Goal: Information Seeking & Learning: Check status

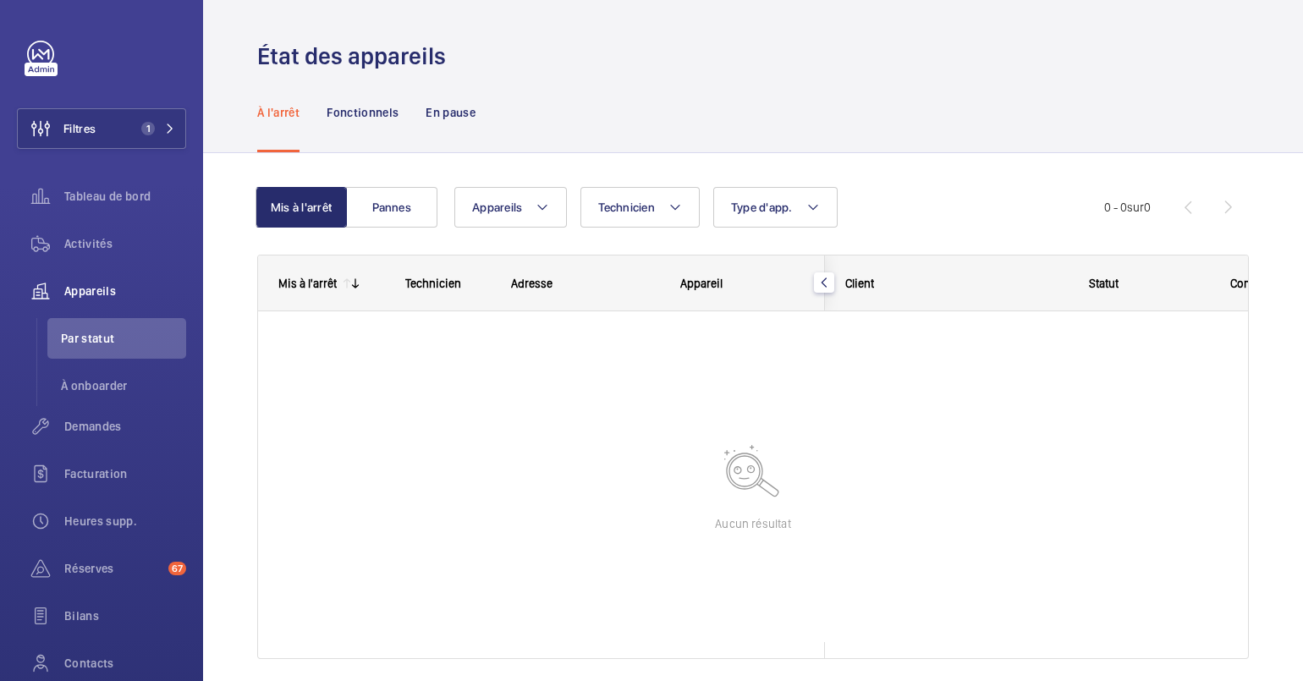
click at [281, 297] on div "Mis à l'arrêt" at bounding box center [297, 283] width 79 height 54
click at [159, 119] on button "Filtres 1" at bounding box center [101, 128] width 169 height 41
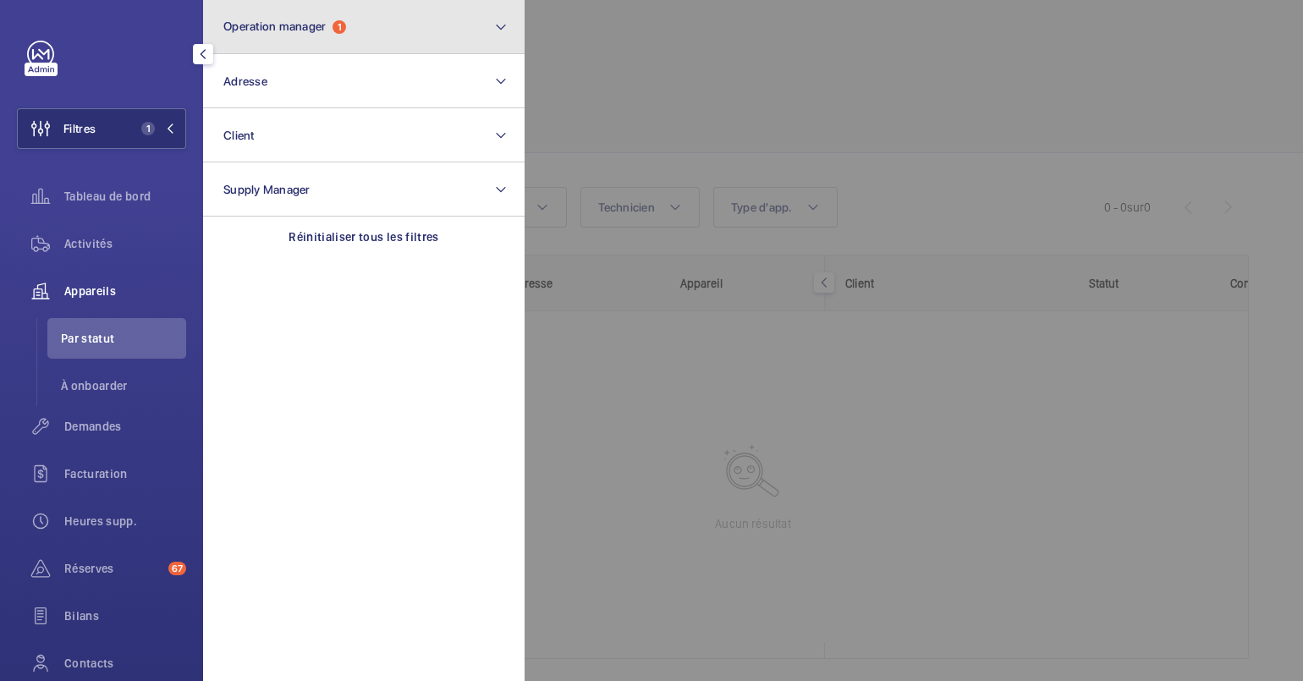
click at [332, 33] on span "Operation manager 1" at bounding box center [284, 26] width 123 height 14
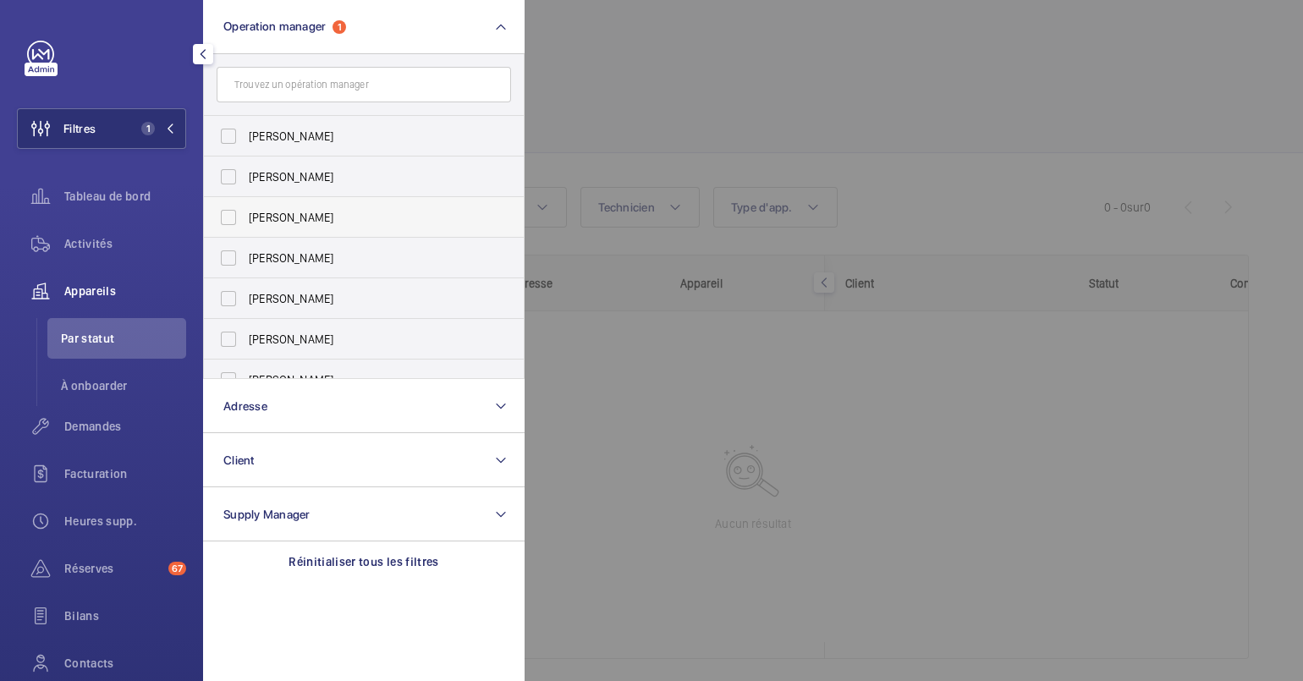
click at [320, 204] on label "[PERSON_NAME]" at bounding box center [351, 217] width 294 height 41
click at [245, 204] on input "[PERSON_NAME]" at bounding box center [228, 217] width 34 height 34
checkbox input "true"
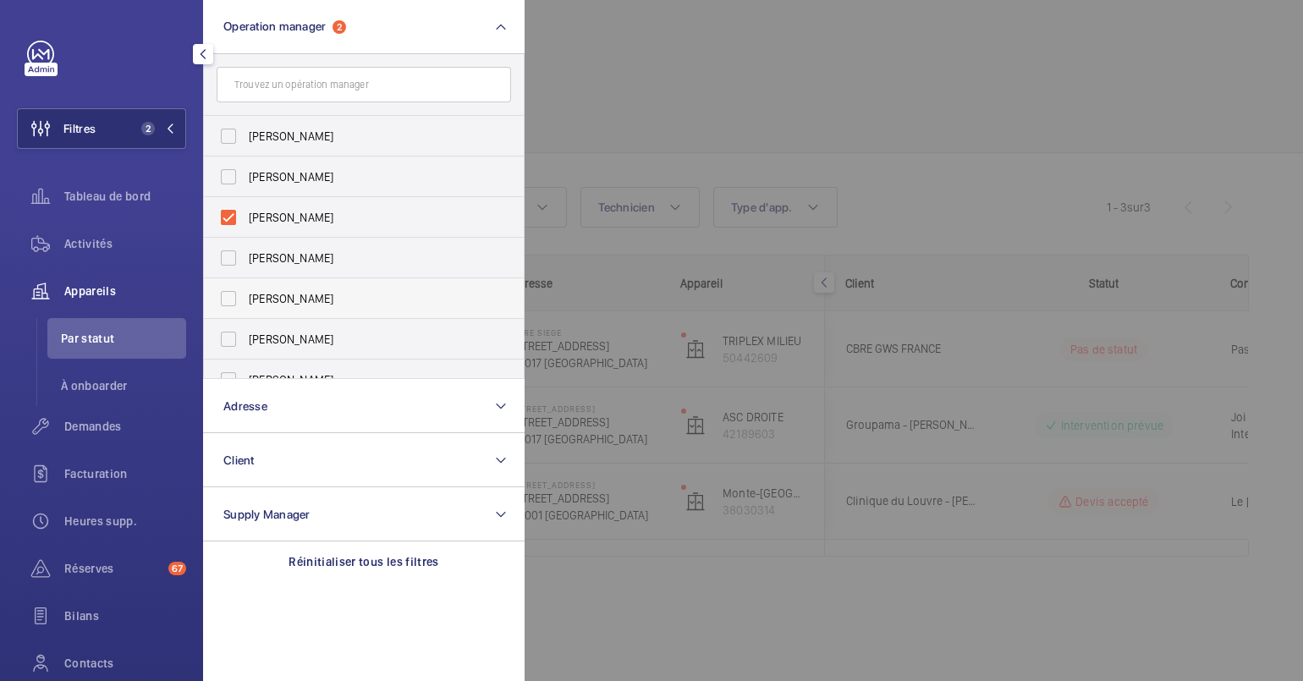
click at [301, 288] on label "[PERSON_NAME]" at bounding box center [351, 298] width 294 height 41
click at [245, 288] on input "[PERSON_NAME]" at bounding box center [228, 299] width 34 height 34
checkbox input "true"
click at [349, 217] on span "[PERSON_NAME]" at bounding box center [365, 217] width 233 height 17
click at [245, 217] on input "[PERSON_NAME]" at bounding box center [228, 217] width 34 height 34
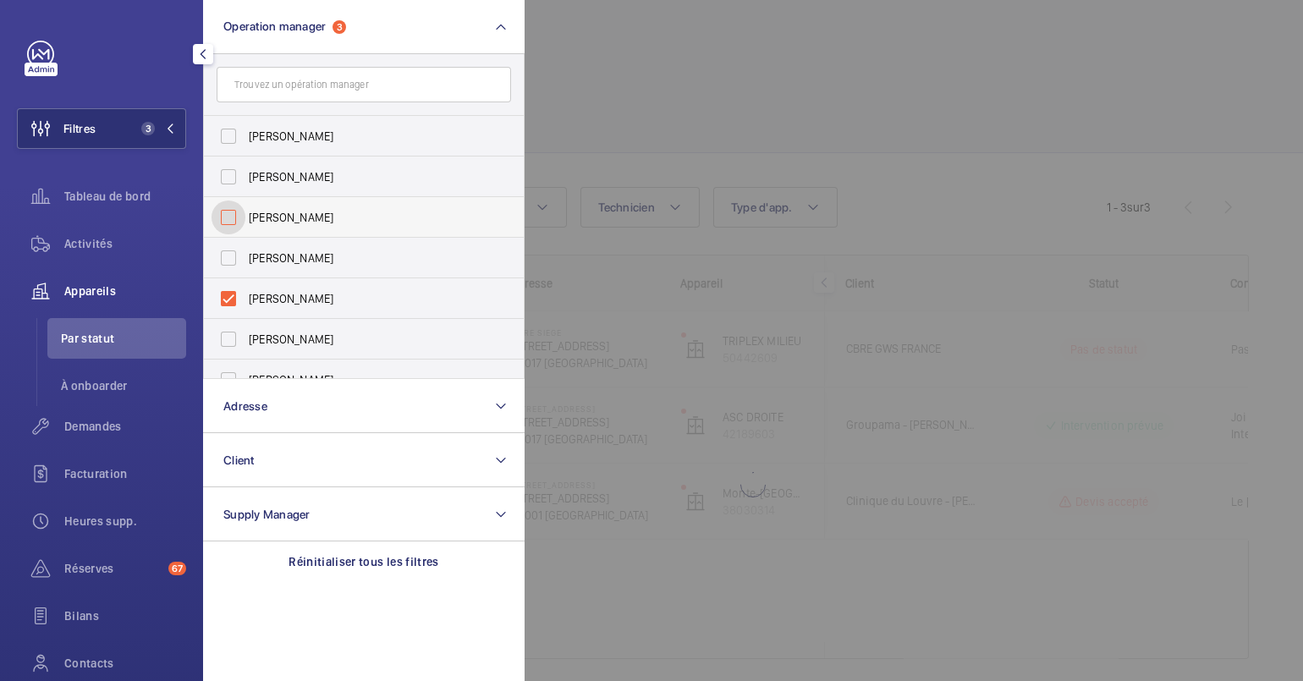
checkbox input "false"
click at [642, 275] on div at bounding box center [1175, 340] width 1303 height 681
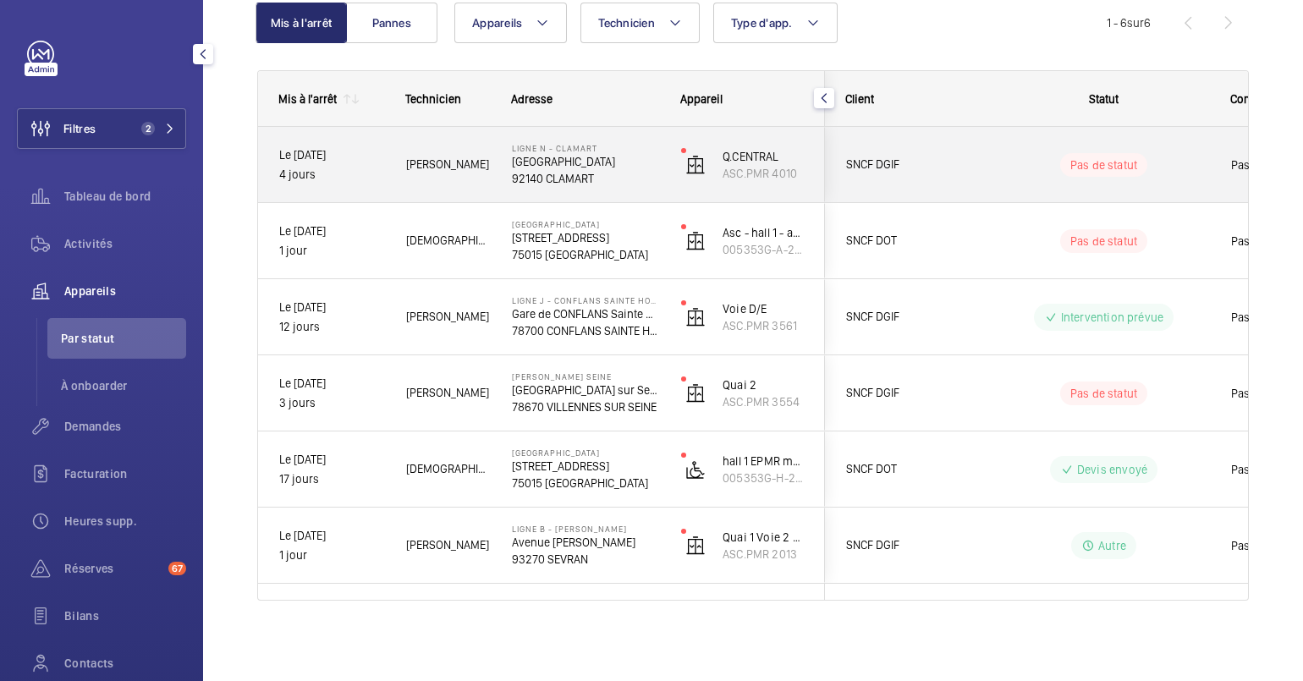
scroll to position [182, 0]
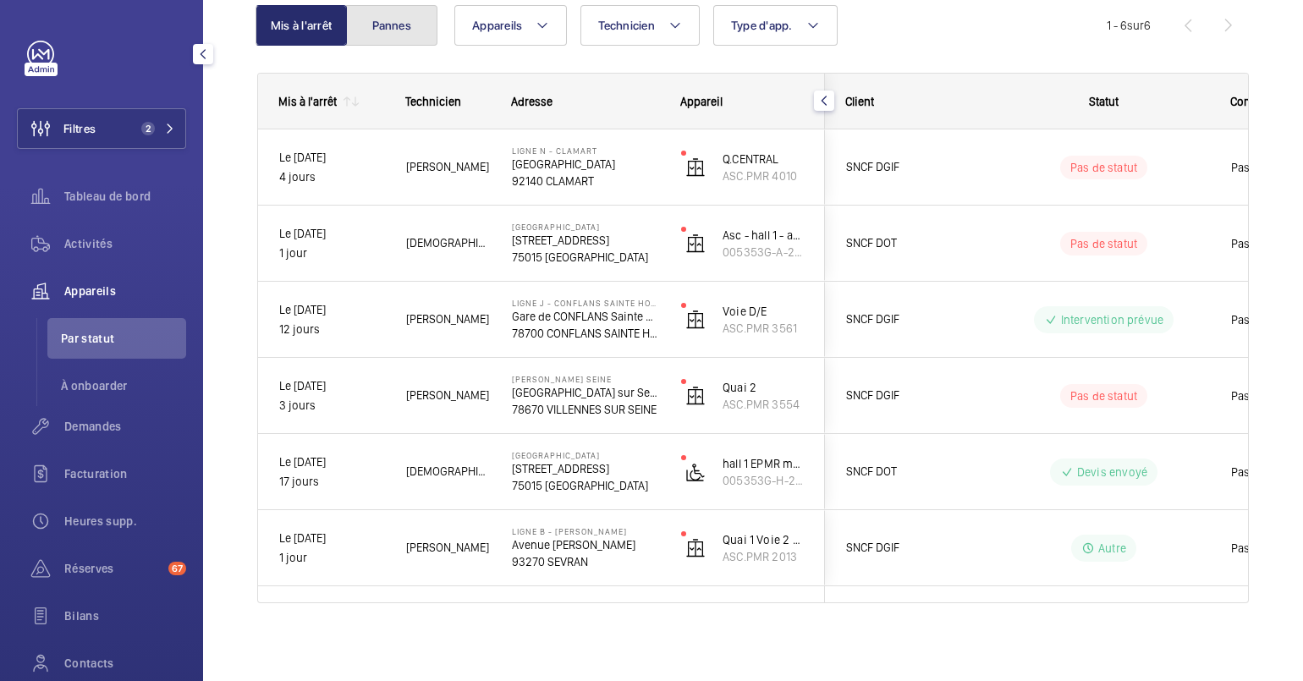
click at [398, 21] on button "Pannes" at bounding box center [391, 25] width 91 height 41
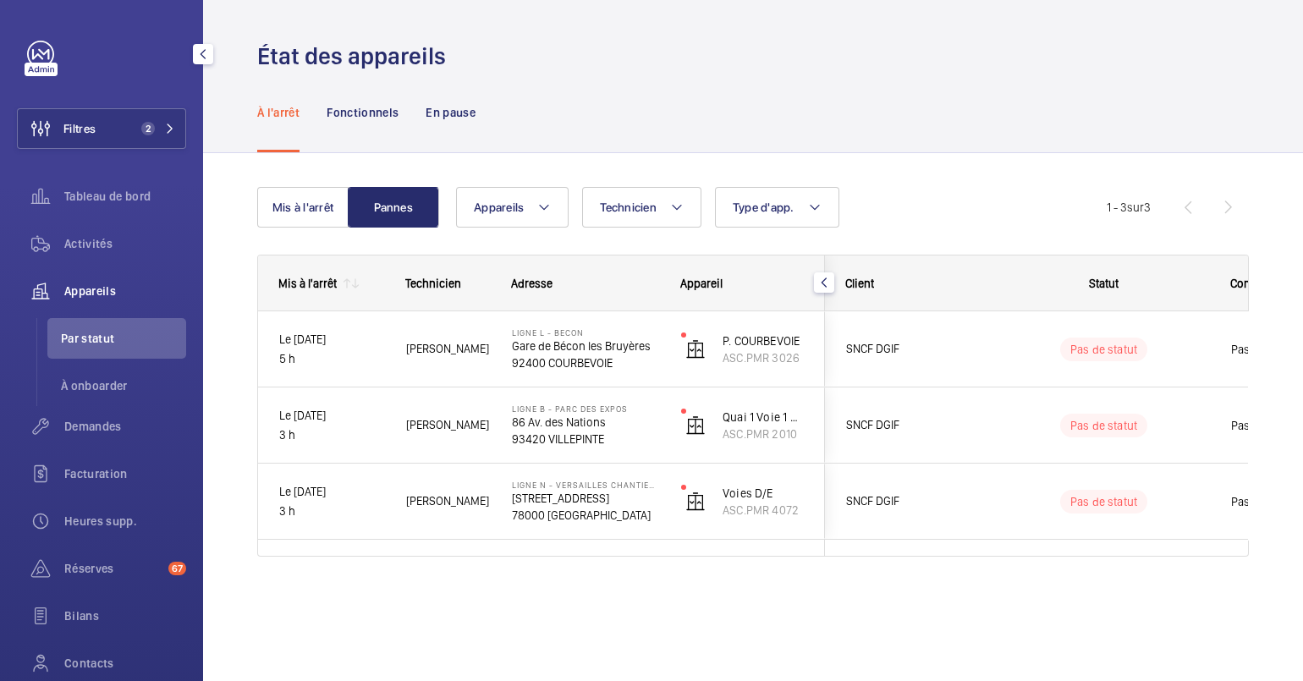
click at [463, 156] on div "Mis à l'arrêt Pannes Appareils Technicien Type d'app. Plus de filtres Réinitial…" at bounding box center [753, 395] width 1100 height 485
drag, startPoint x: 296, startPoint y: 216, endPoint x: 286, endPoint y: 216, distance: 10.2
drag, startPoint x: 286, startPoint y: 216, endPoint x: 284, endPoint y: 229, distance: 13.6
drag, startPoint x: 284, startPoint y: 229, endPoint x: 609, endPoint y: 134, distance: 338.3
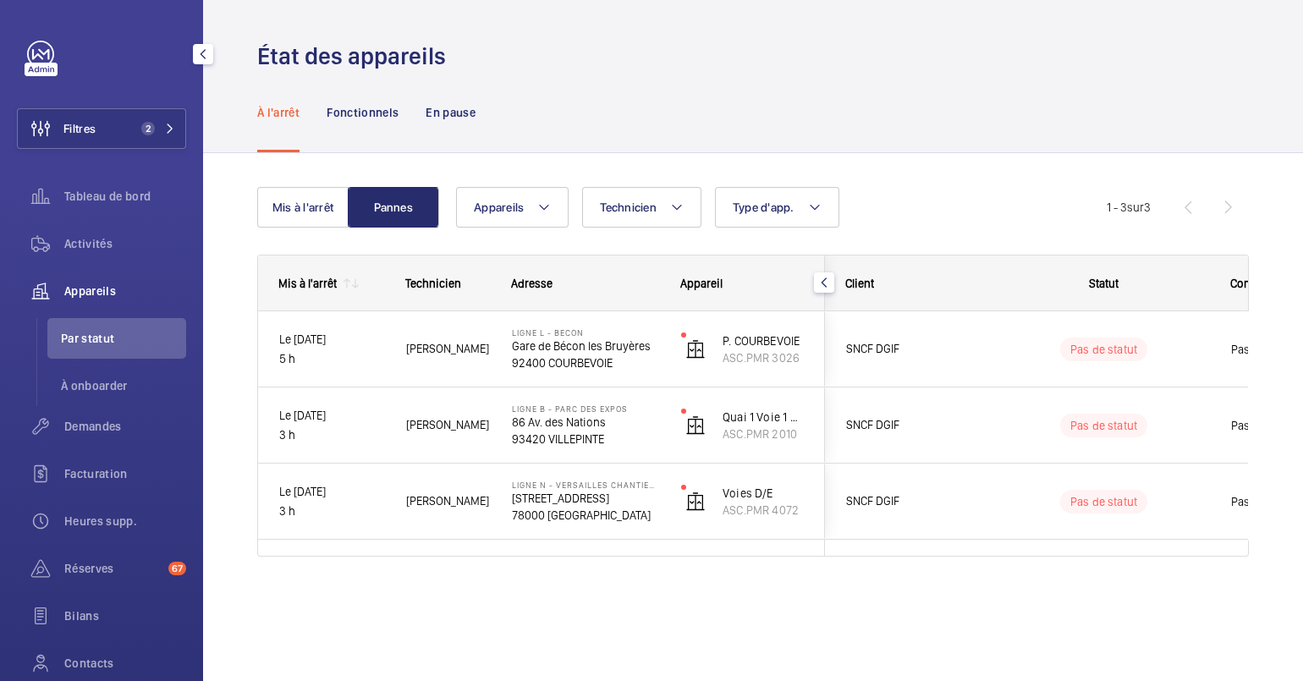
click at [609, 134] on div "À l'arrêt Fonctionnels En pause" at bounding box center [752, 112] width 991 height 80
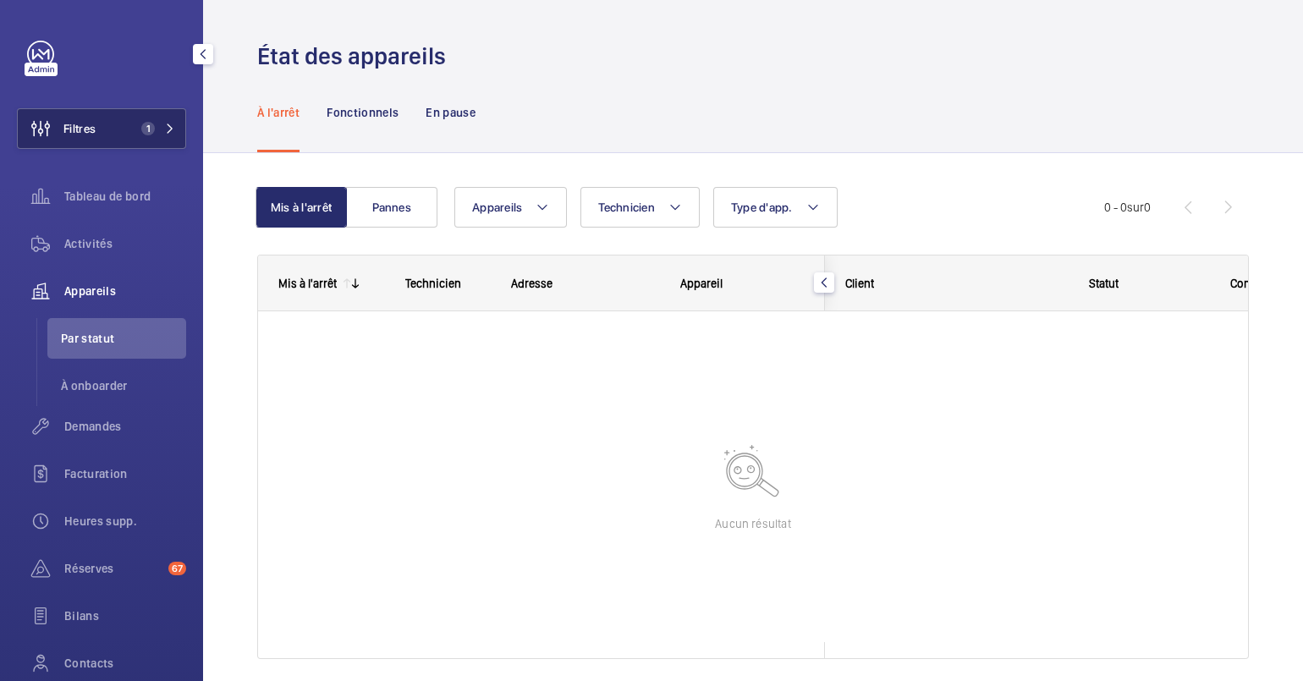
click at [145, 113] on button "Filtres 1" at bounding box center [101, 128] width 169 height 41
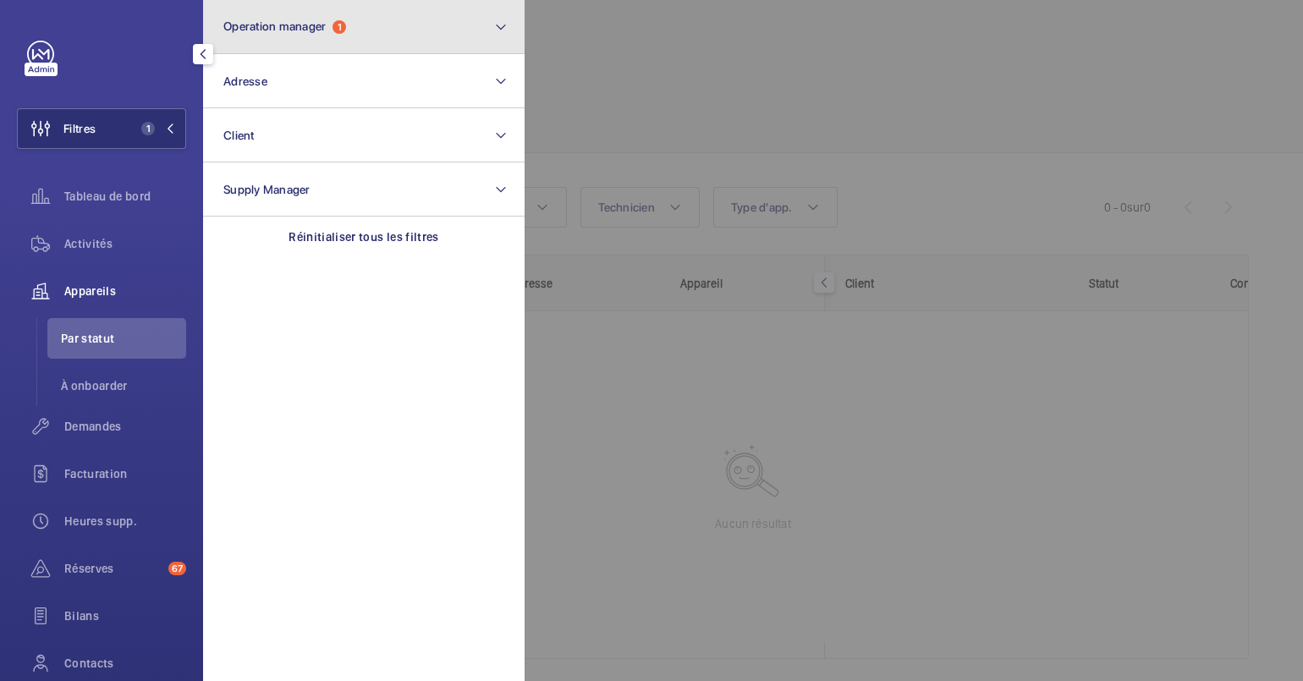
click at [461, 23] on button "Operation manager 1" at bounding box center [363, 27] width 321 height 54
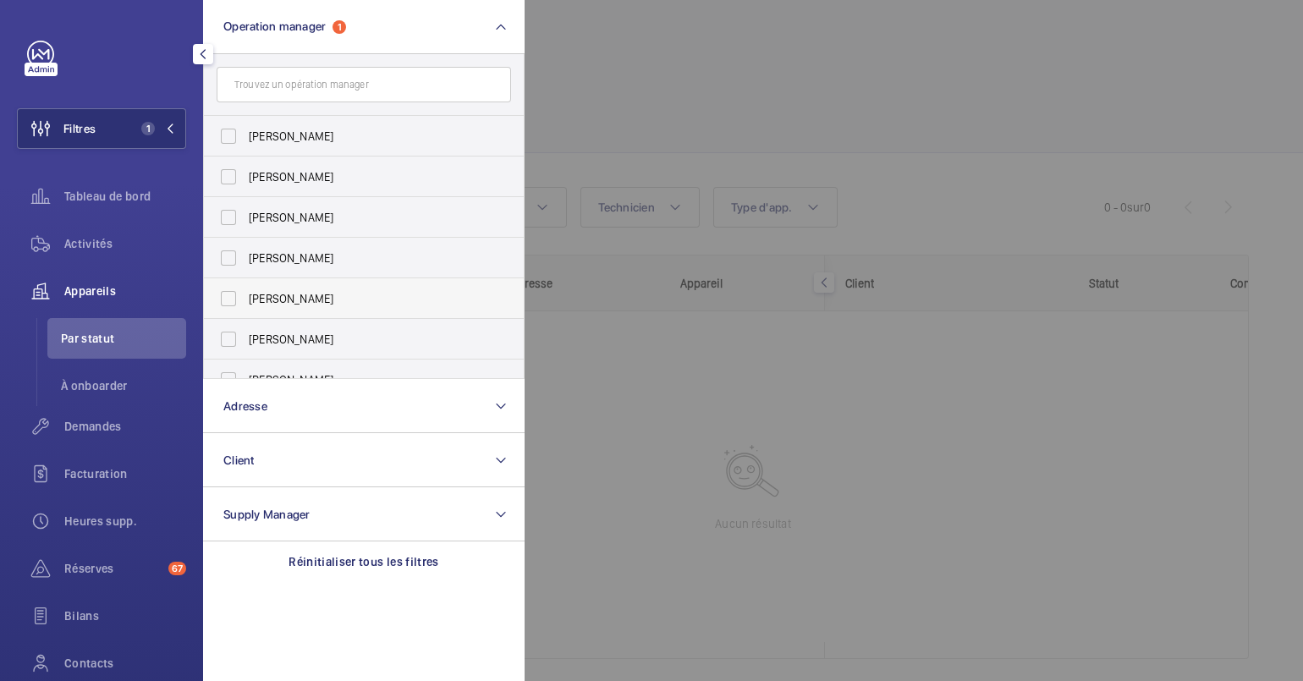
click at [296, 293] on span "[PERSON_NAME]" at bounding box center [365, 298] width 233 height 17
click at [245, 293] on input "[PERSON_NAME]" at bounding box center [228, 299] width 34 height 34
checkbox input "true"
click at [683, 376] on div at bounding box center [1175, 340] width 1303 height 681
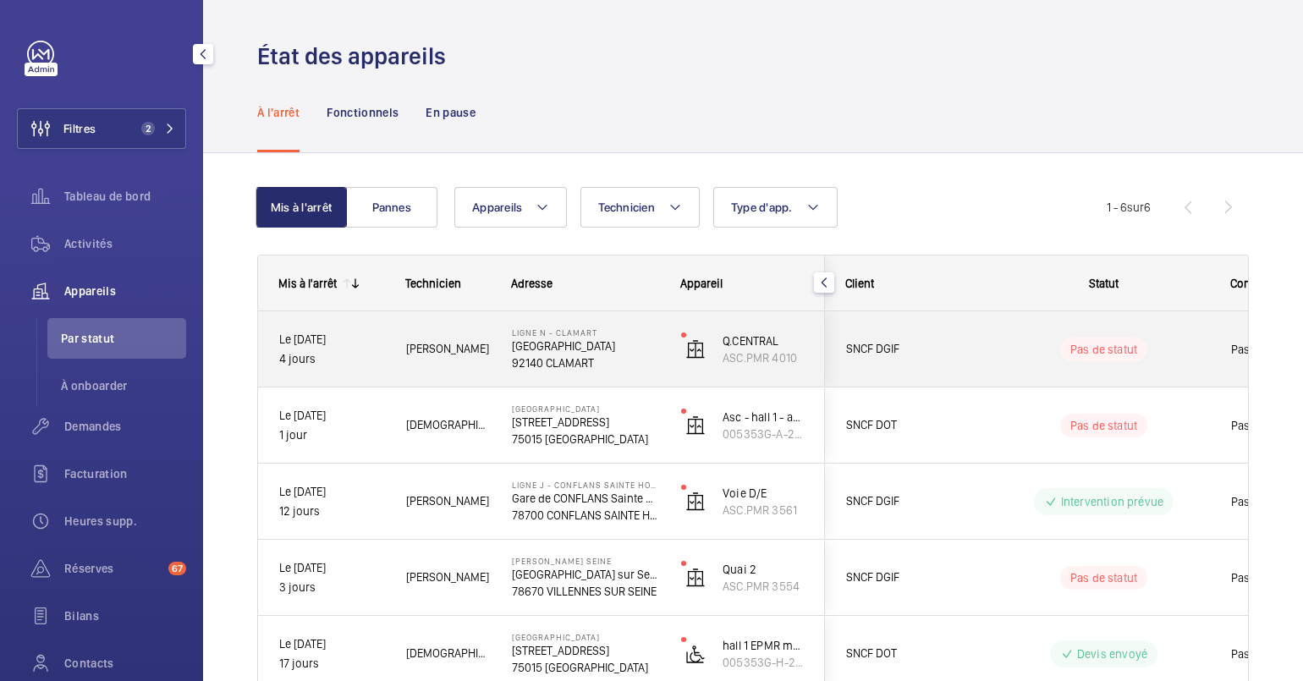
scroll to position [68, 0]
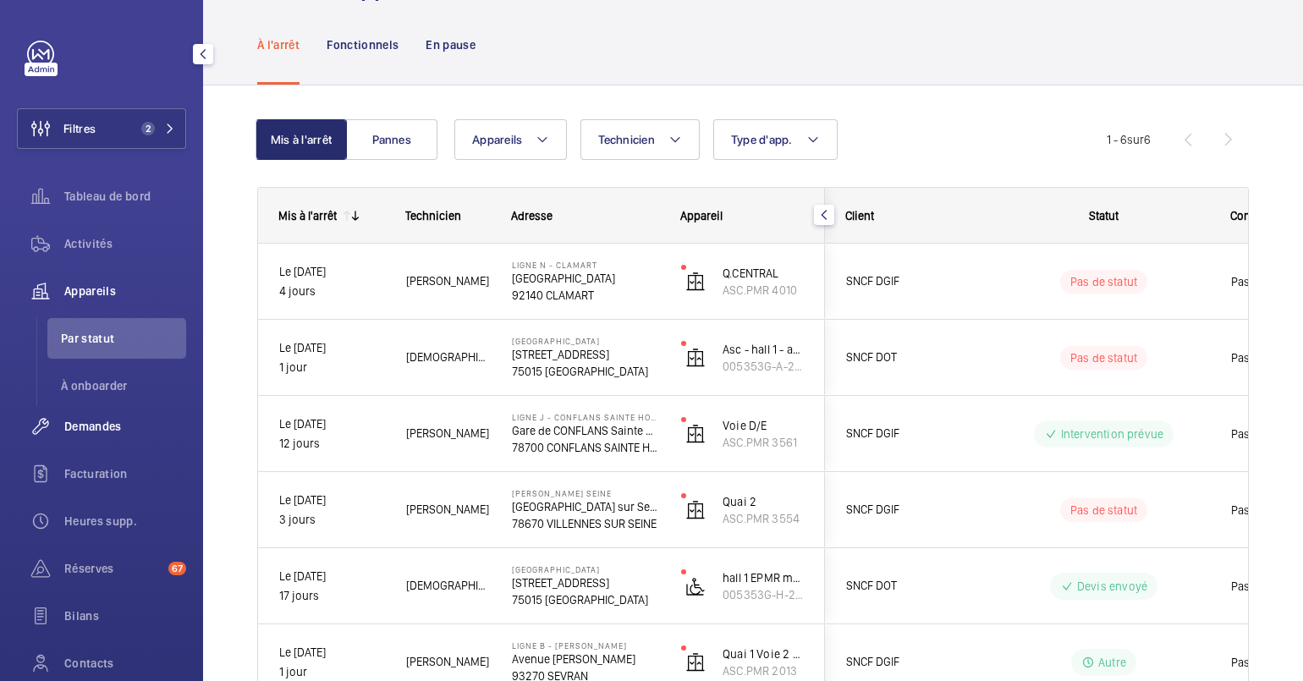
click at [96, 436] on div "Demandes" at bounding box center [101, 426] width 169 height 41
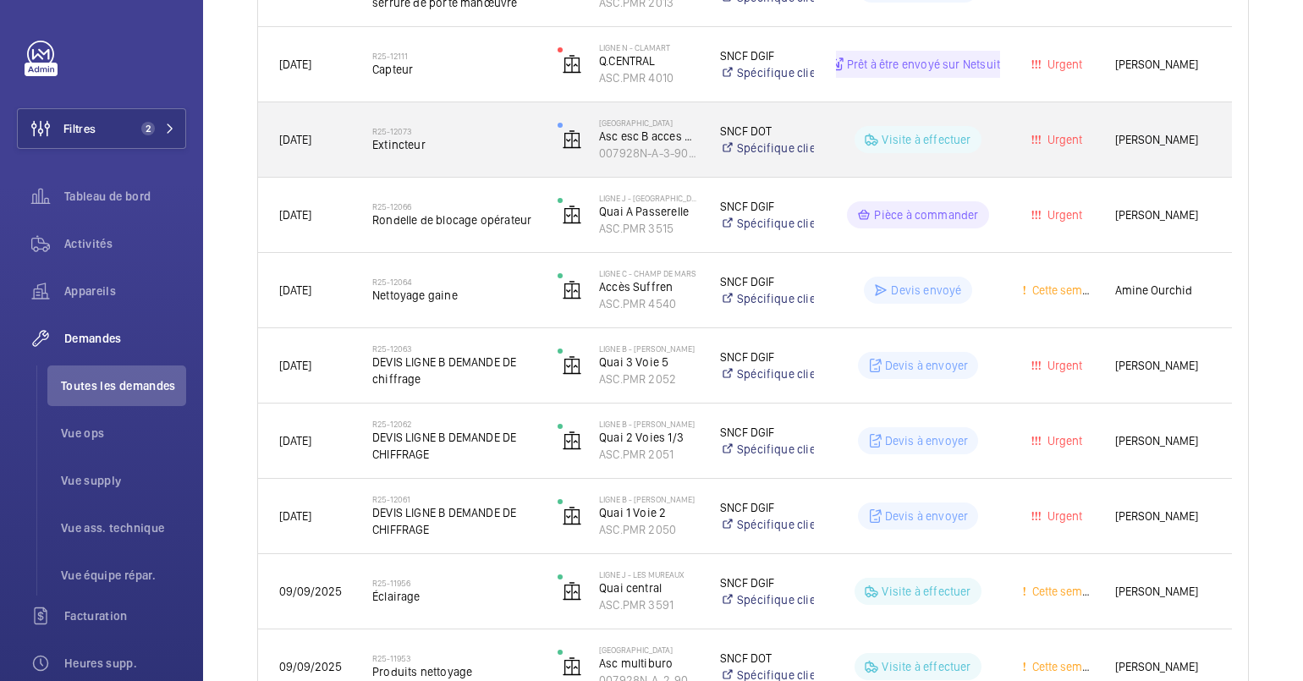
scroll to position [1286, 0]
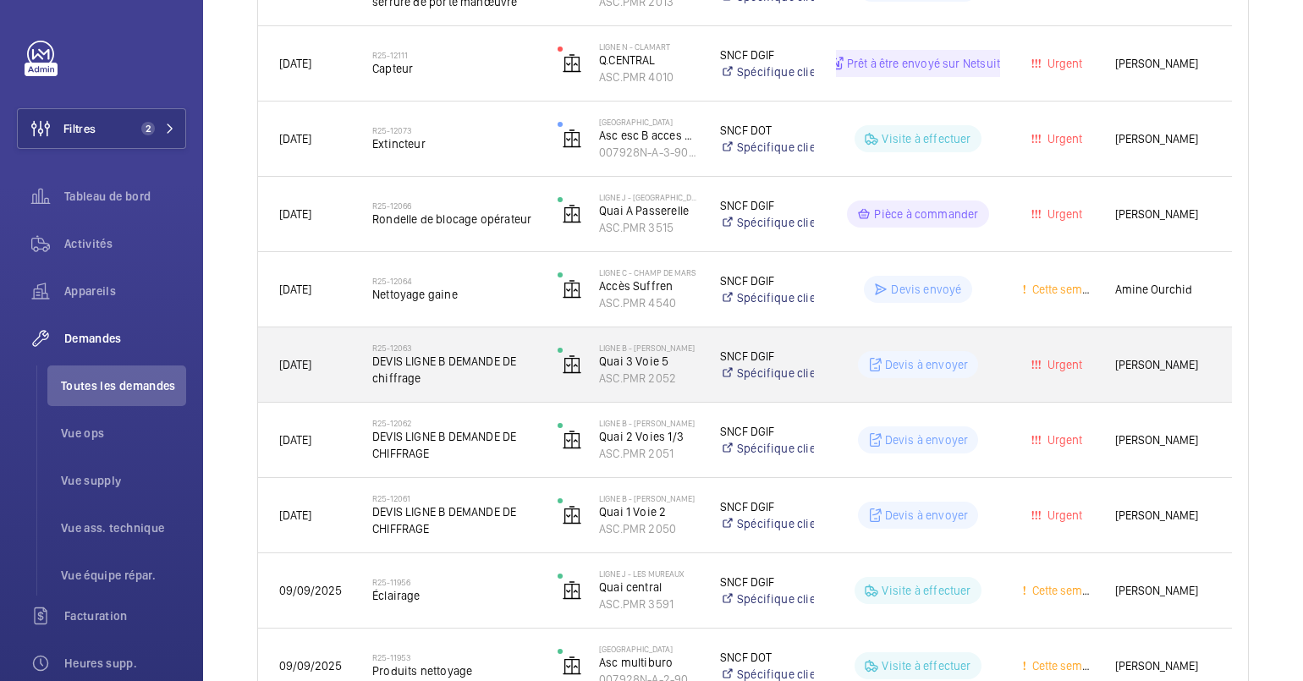
click at [434, 359] on span "DEVIS LIGNE B DEMANDE DE chiffrage" at bounding box center [453, 370] width 163 height 34
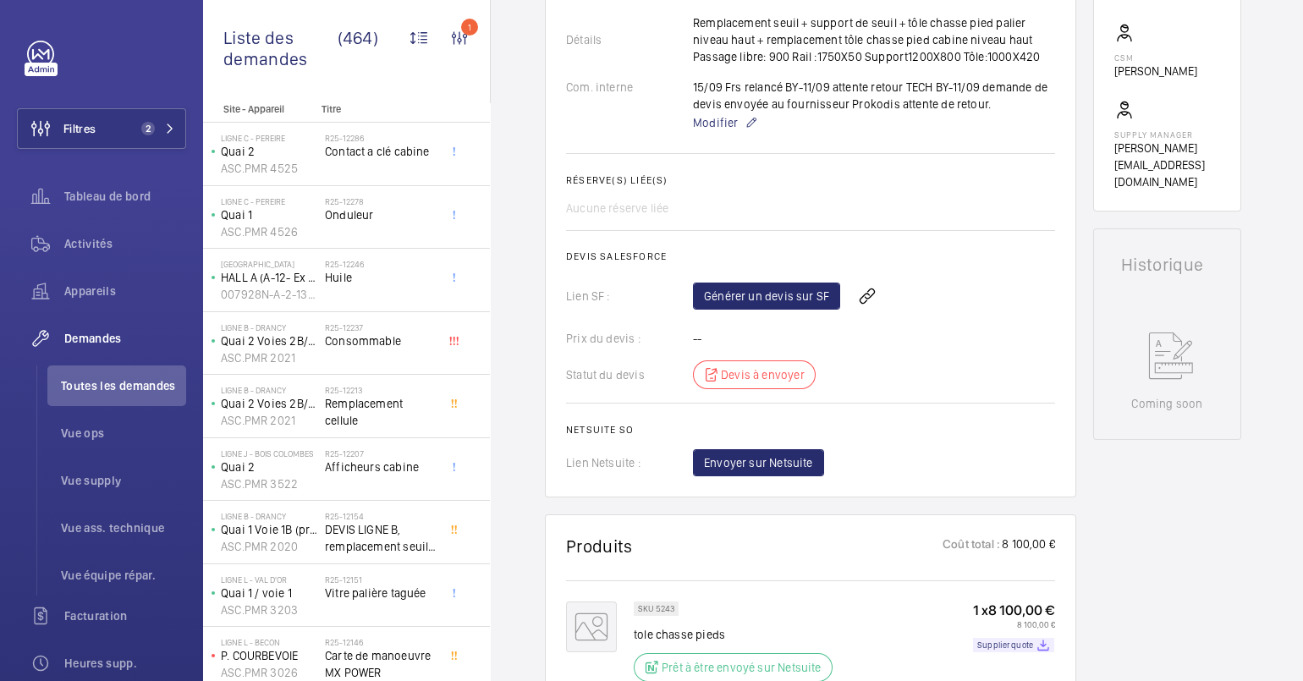
scroll to position [567, 0]
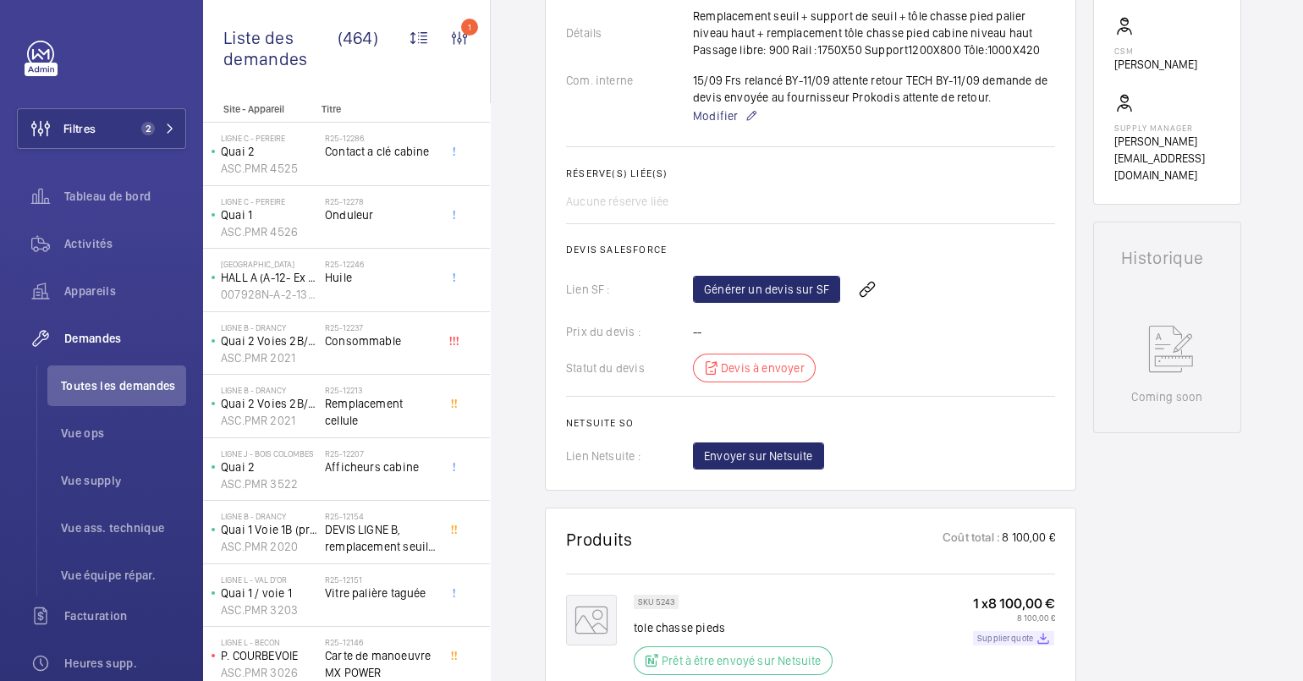
click at [989, 636] on p "Supplier quote" at bounding box center [1005, 638] width 56 height 6
click at [681, 286] on div "Lien SF : Générer un devis sur SF" at bounding box center [810, 289] width 489 height 41
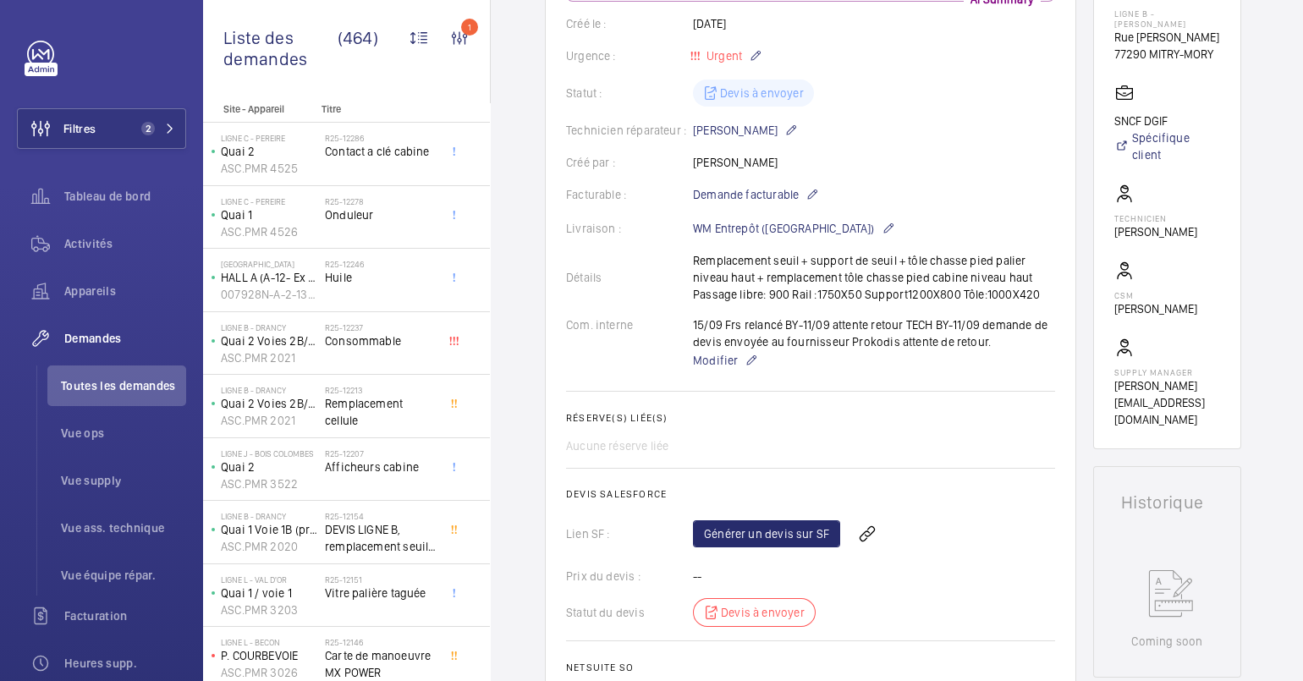
scroll to position [321, 0]
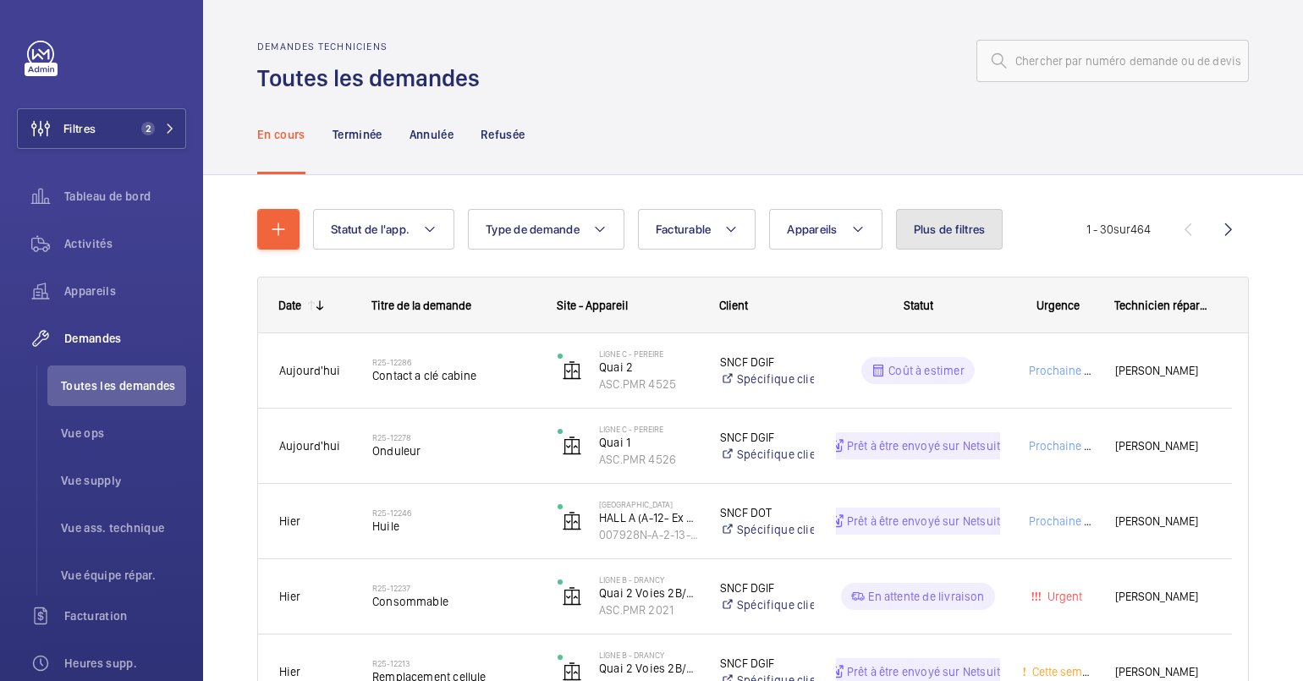
click at [941, 232] on span "Plus de filtres" at bounding box center [950, 229] width 72 height 14
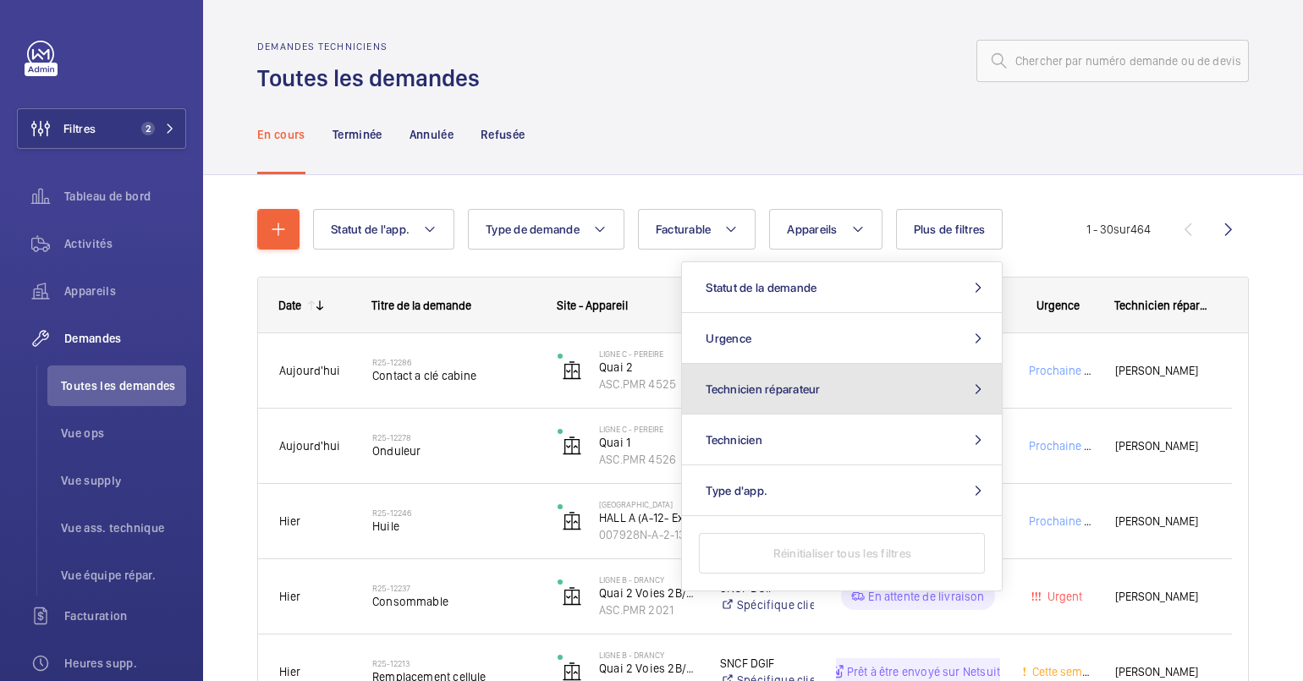
click at [791, 368] on button "Technicien réparateur" at bounding box center [842, 389] width 320 height 51
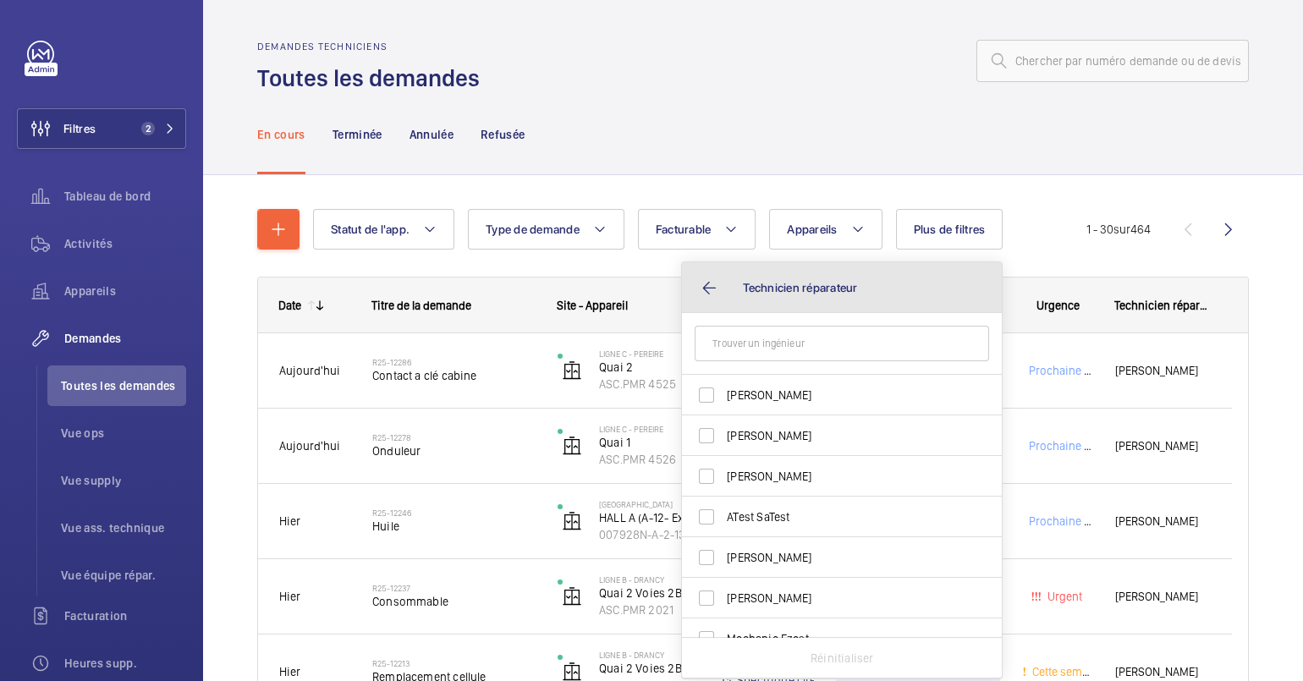
click at [693, 299] on button "Technicien réparateur" at bounding box center [842, 287] width 320 height 51
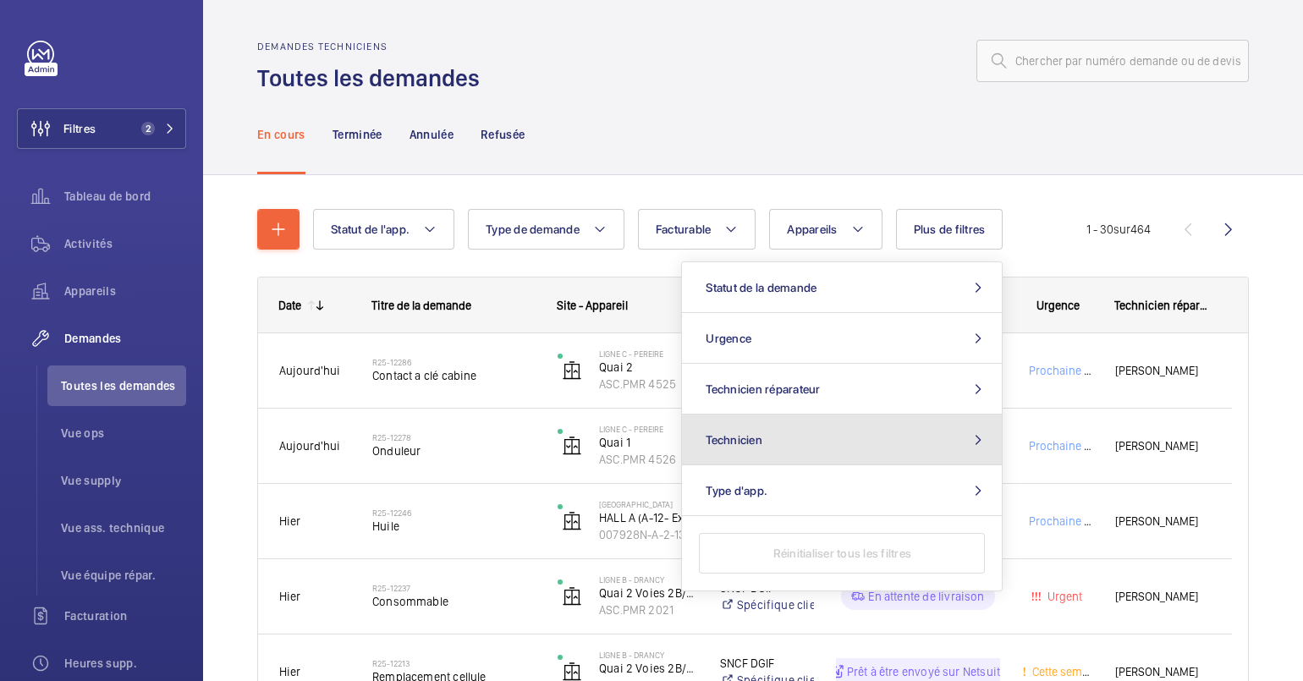
click at [766, 425] on button "Technicien" at bounding box center [842, 439] width 320 height 51
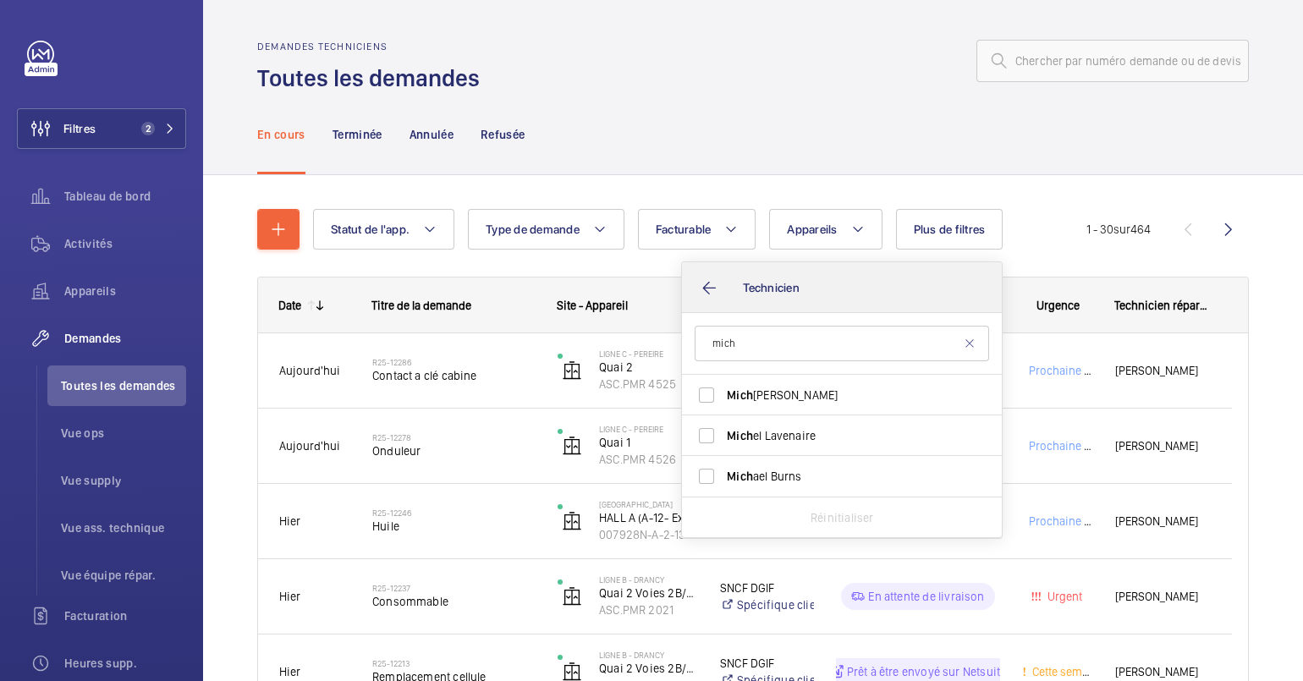
type input "mich"
click at [766, 425] on label "Mich el Lavenaire" at bounding box center [829, 435] width 294 height 41
click at [723, 425] on input "Mich el Lavenaire" at bounding box center [706, 436] width 34 height 34
checkbox input "true"
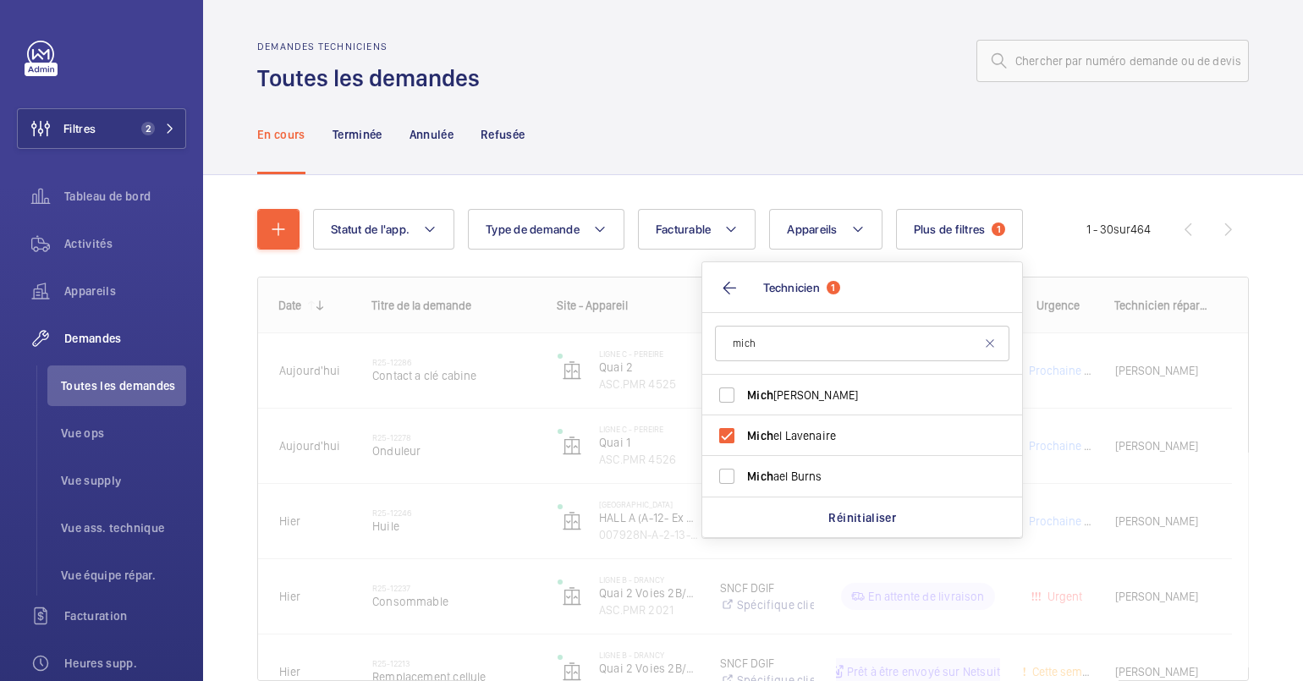
click at [600, 118] on div "En cours Terminée Annulée Refusée" at bounding box center [752, 134] width 991 height 80
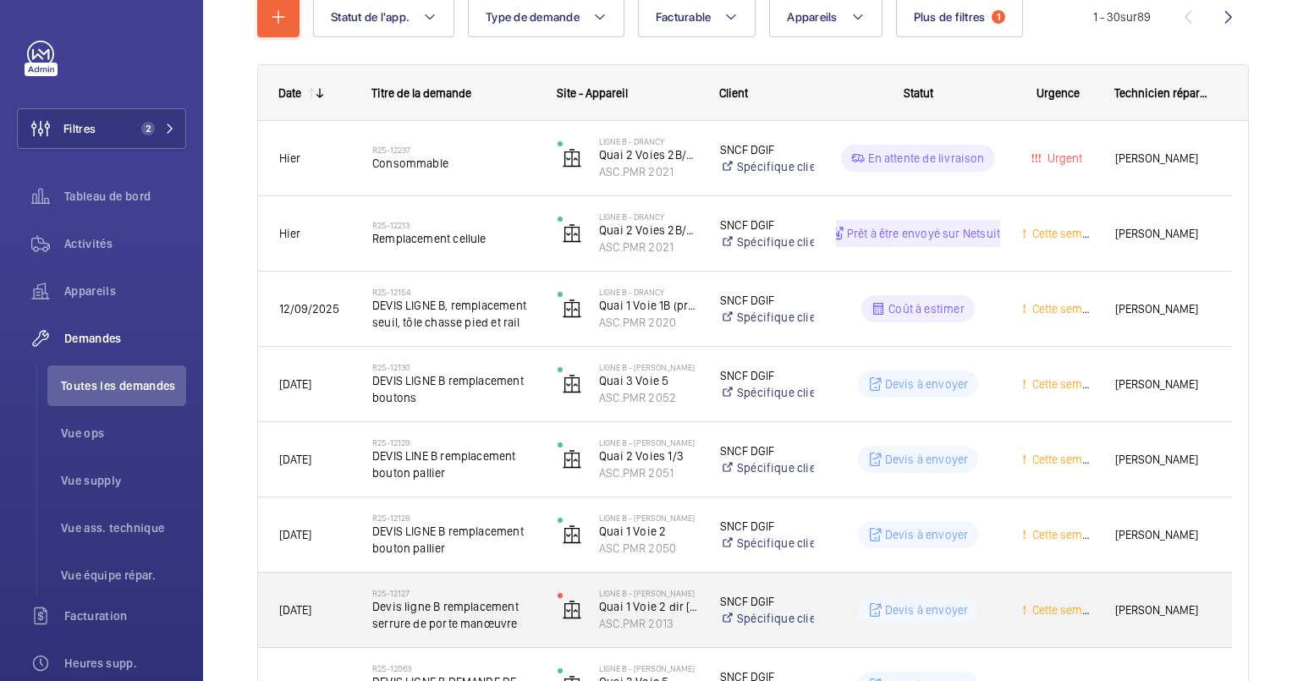
scroll to position [211, 0]
click at [503, 361] on div "R25-12130 DEVIS LIGNE B remplacement boutons" at bounding box center [453, 385] width 163 height 49
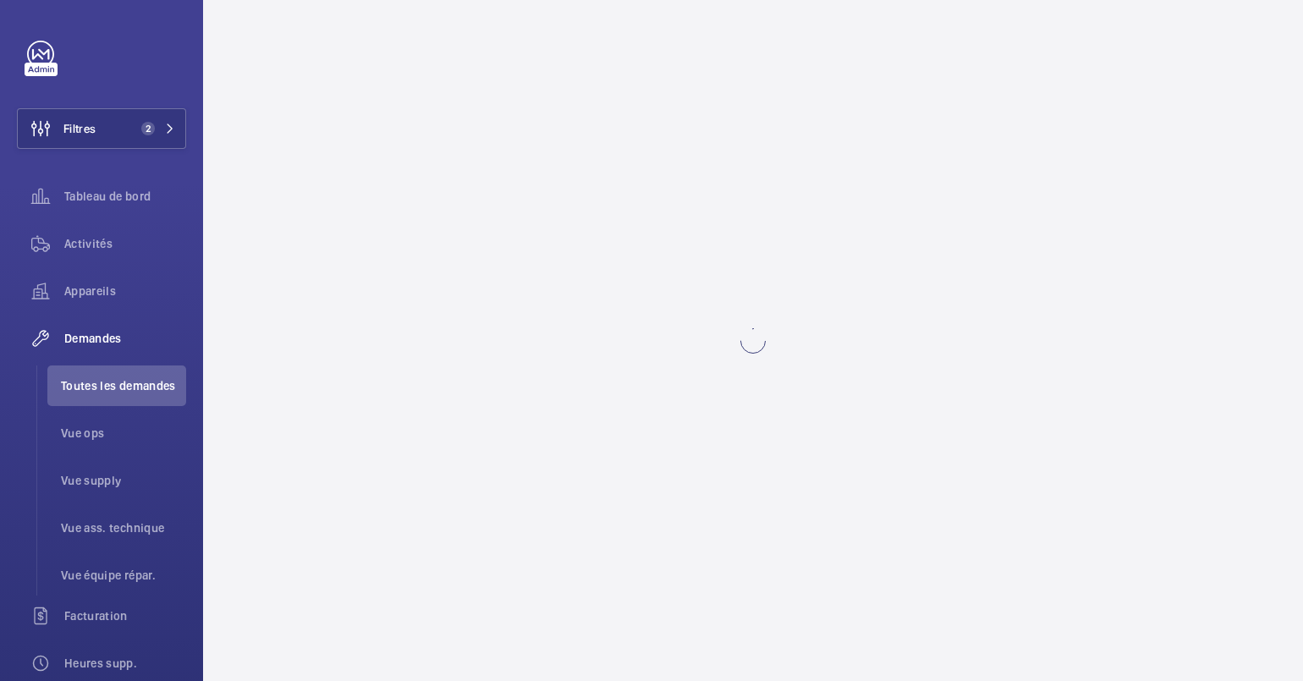
click at [503, 361] on wm-front-async-data-loader at bounding box center [753, 340] width 1100 height 681
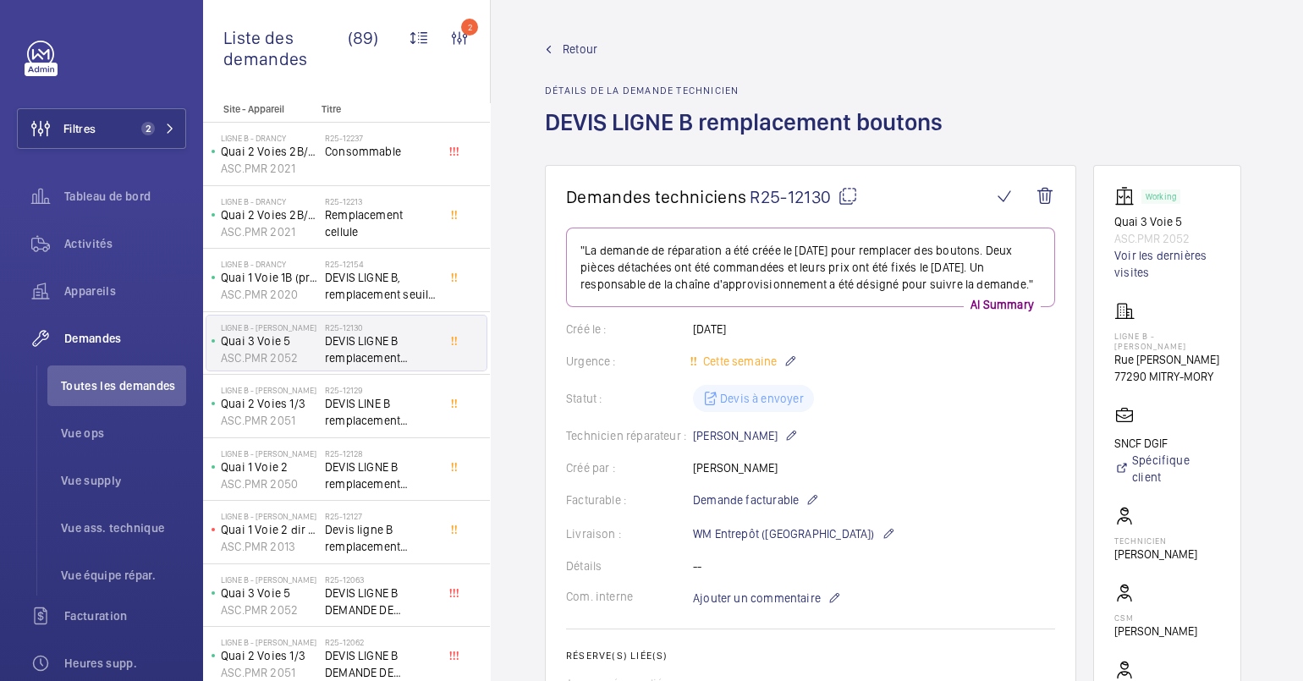
click at [1090, 144] on div "Retour Détails de la demande technicien DEVIS LIGNE B remplacement boutons" at bounding box center [897, 103] width 704 height 124
click at [104, 334] on span "Demandes" at bounding box center [125, 338] width 122 height 17
click at [135, 390] on span "Toutes les demandes" at bounding box center [123, 385] width 125 height 17
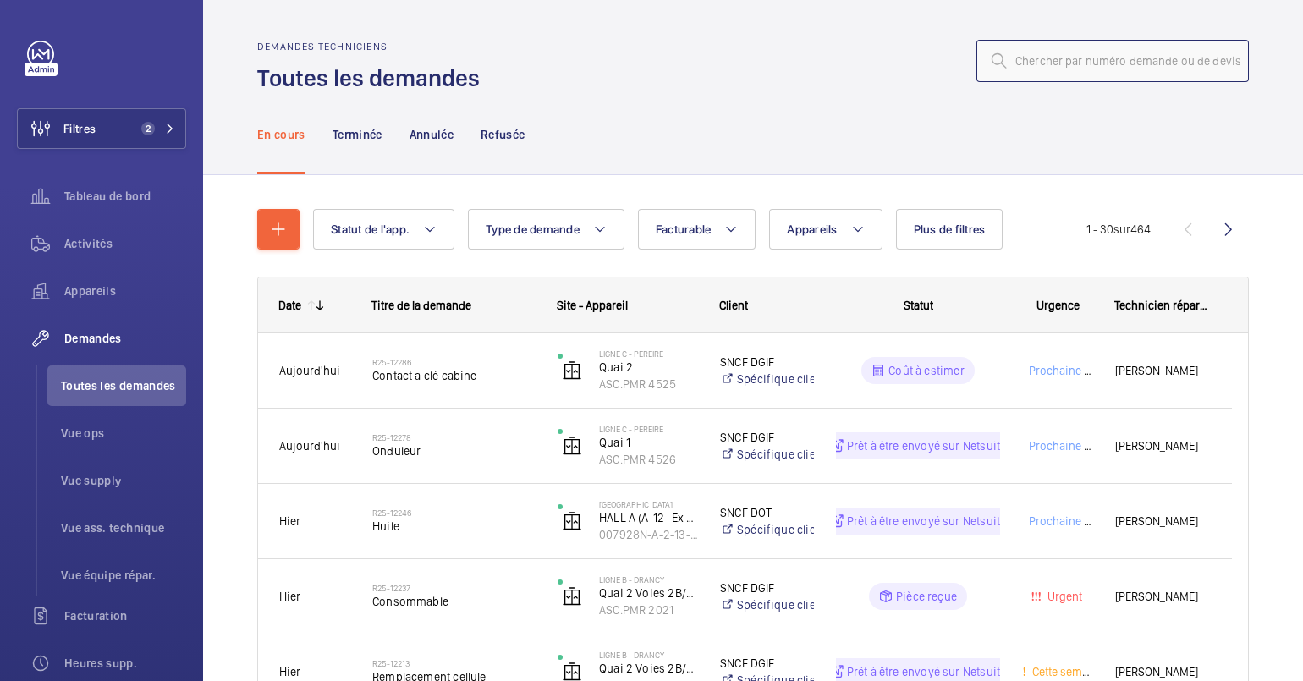
click at [1085, 54] on input "text" at bounding box center [1112, 61] width 272 height 42
paste input "R25-11591"
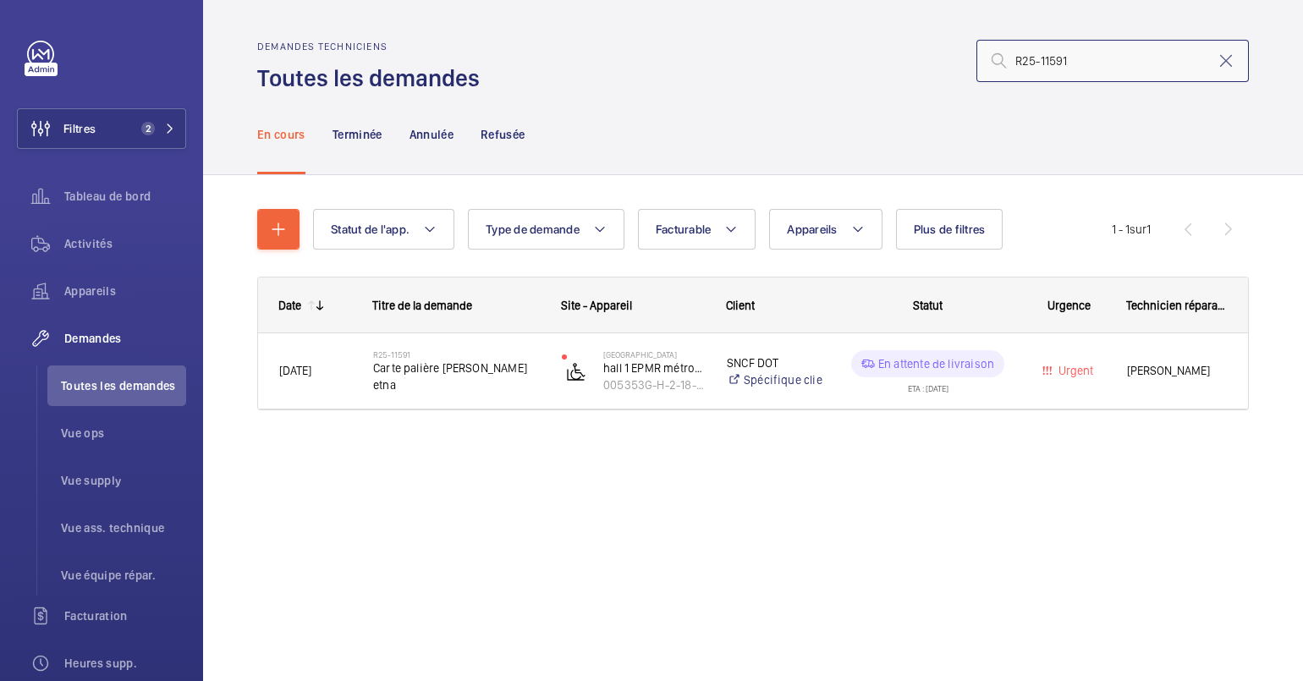
type input "R25-11591"
